Goal: Information Seeking & Learning: Learn about a topic

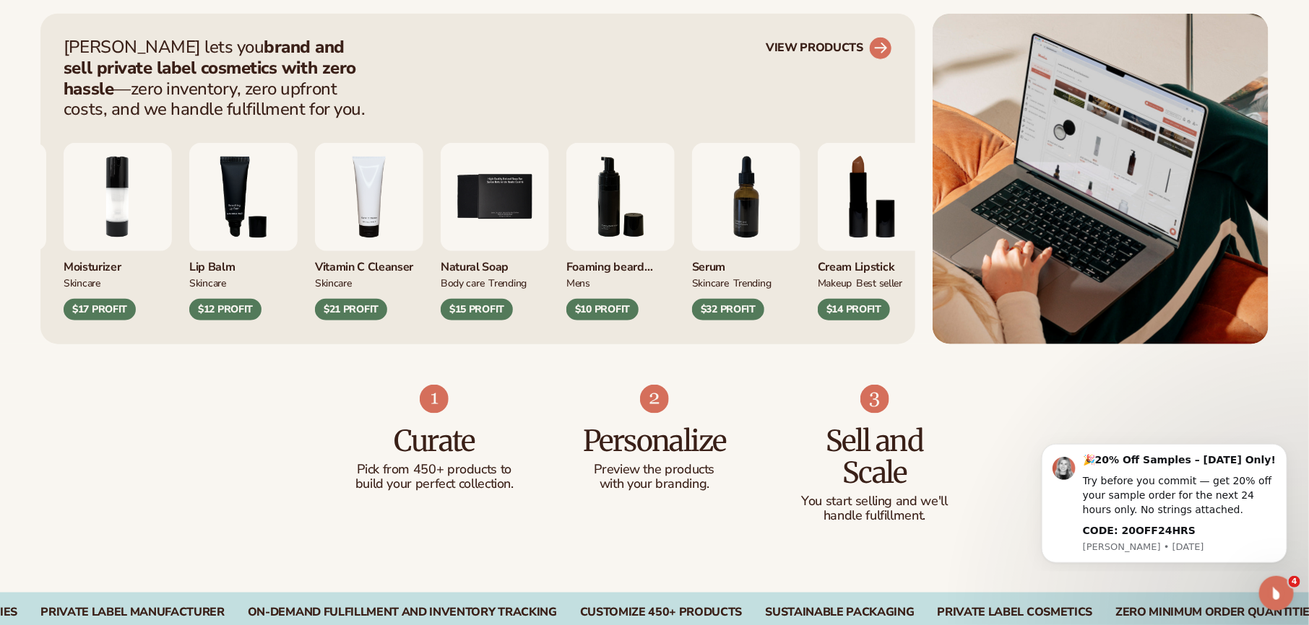
click at [853, 53] on link "VIEW PRODUCTS" at bounding box center [829, 48] width 126 height 23
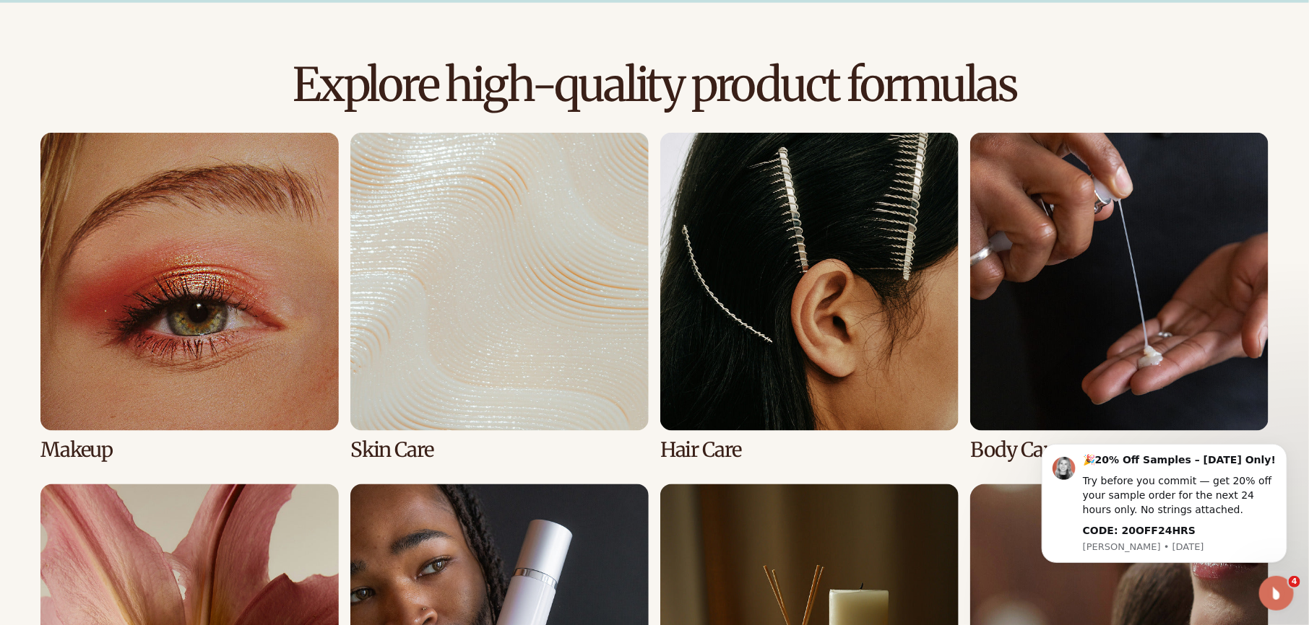
scroll to position [955, 0]
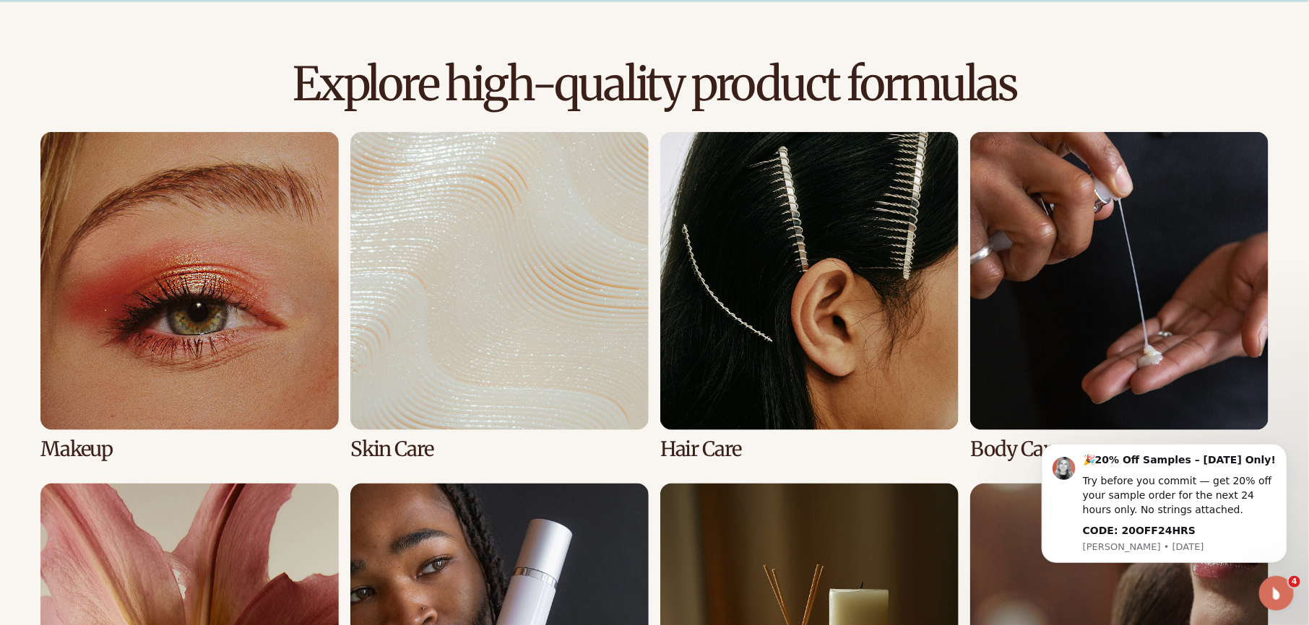
click at [789, 220] on link "3 / 8" at bounding box center [809, 296] width 298 height 329
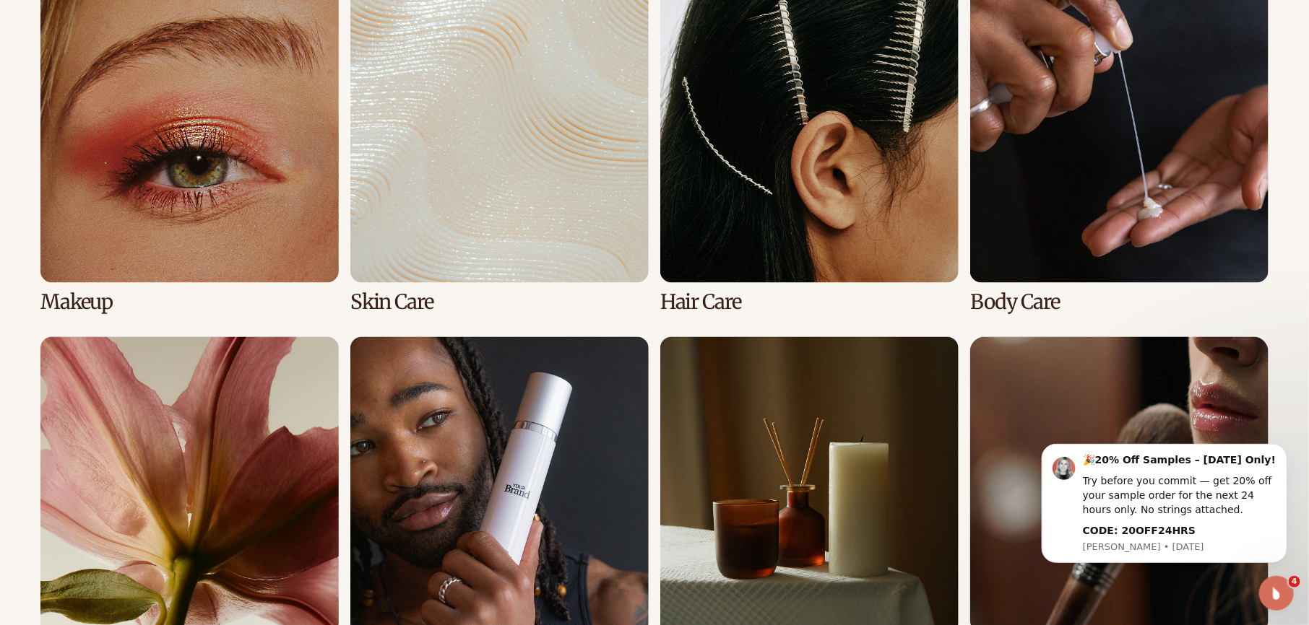
scroll to position [1124, 0]
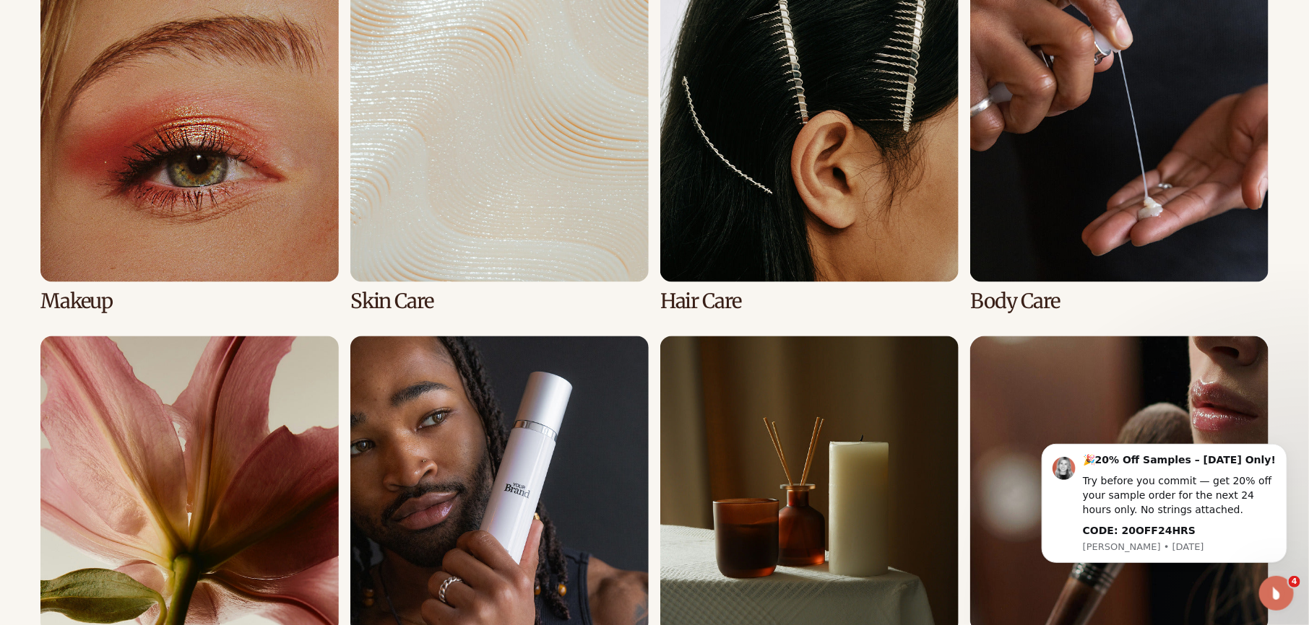
click at [748, 235] on link "3 / 8" at bounding box center [809, 148] width 298 height 329
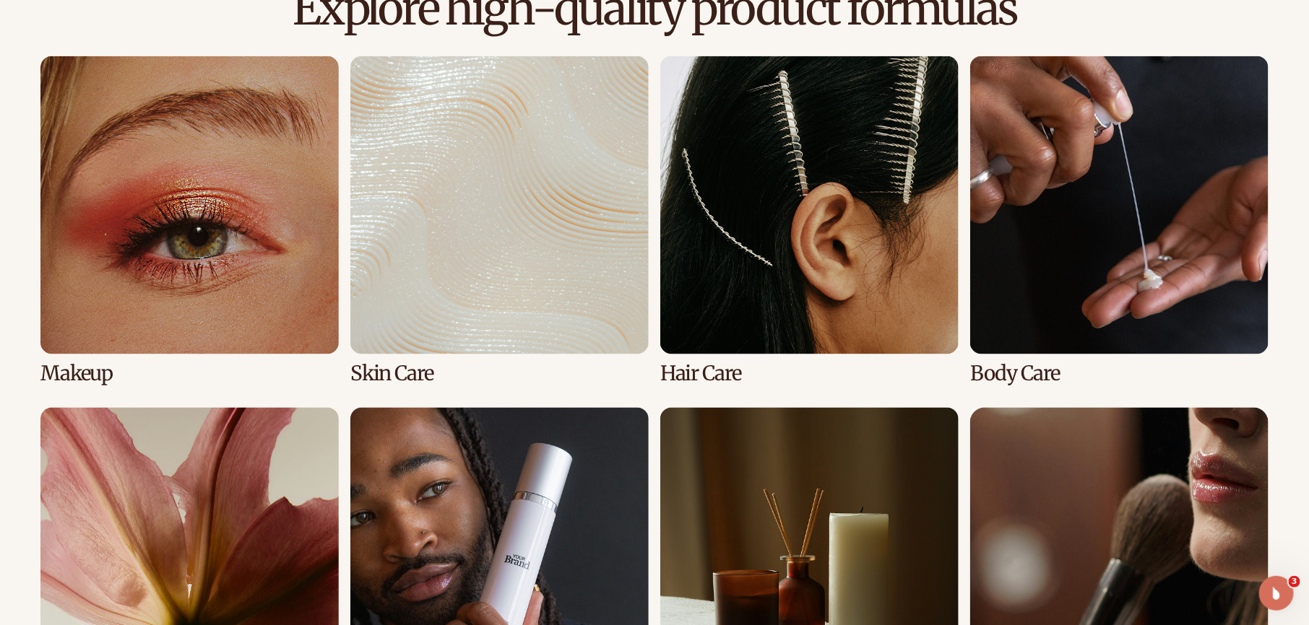
click at [552, 238] on link "2 / 8" at bounding box center [499, 220] width 298 height 329
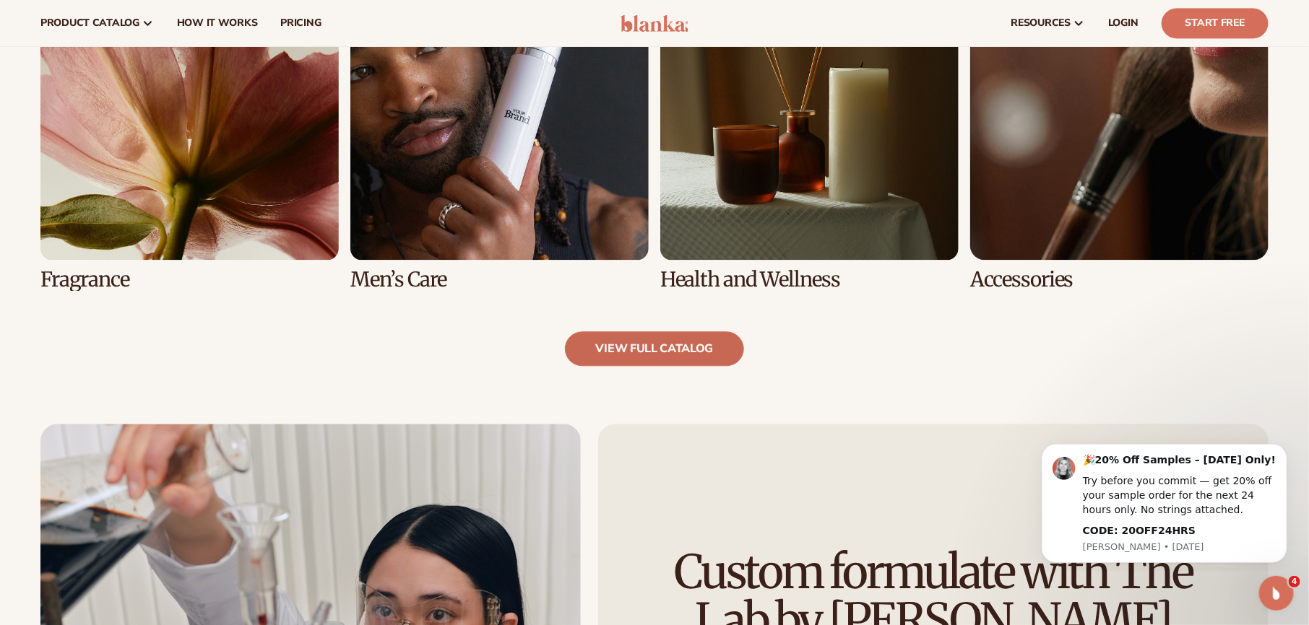
scroll to position [1496, 0]
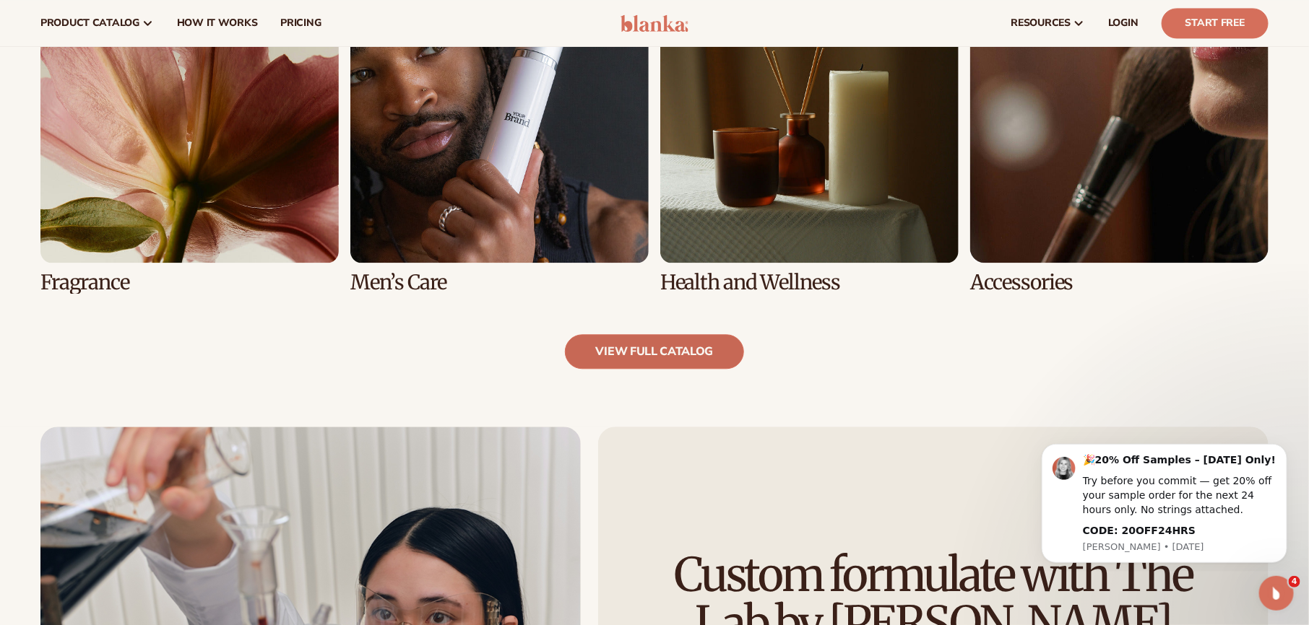
click at [593, 362] on link "view full catalog" at bounding box center [655, 351] width 180 height 35
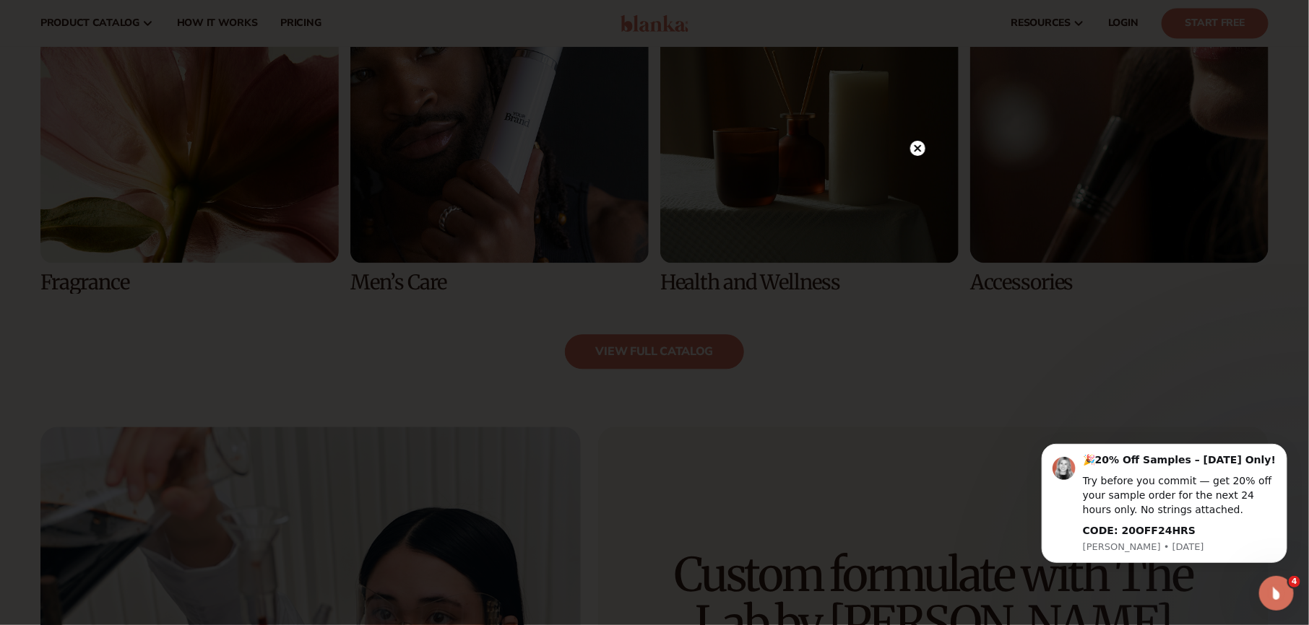
click at [916, 146] on circle at bounding box center [917, 148] width 15 height 15
